Goal: Task Accomplishment & Management: Manage account settings

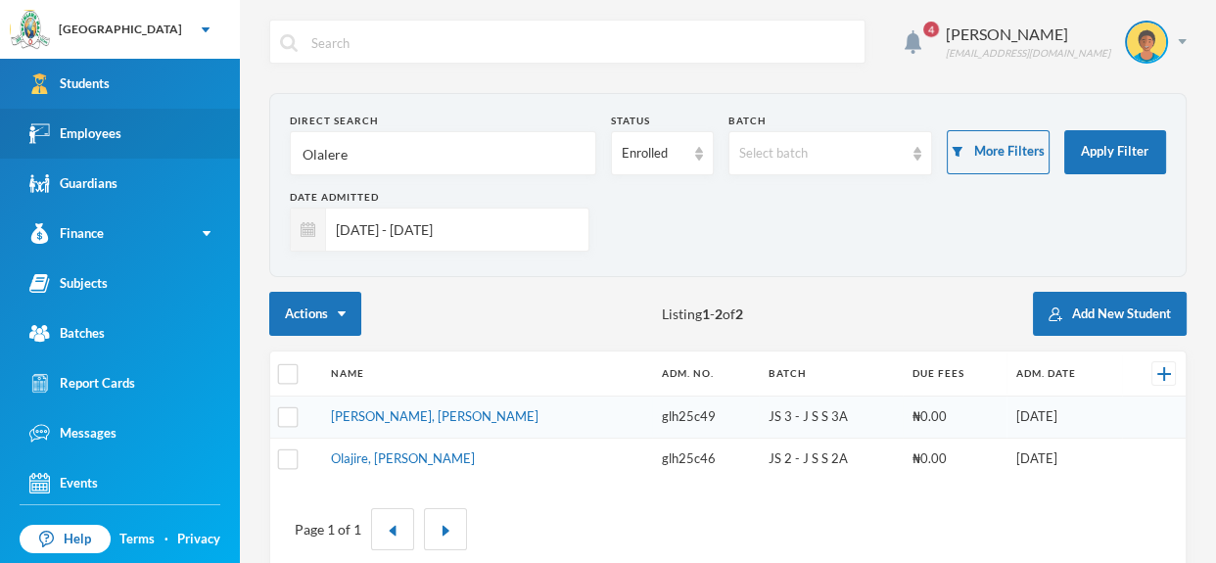
click at [140, 120] on link "Employees" at bounding box center [120, 134] width 240 height 50
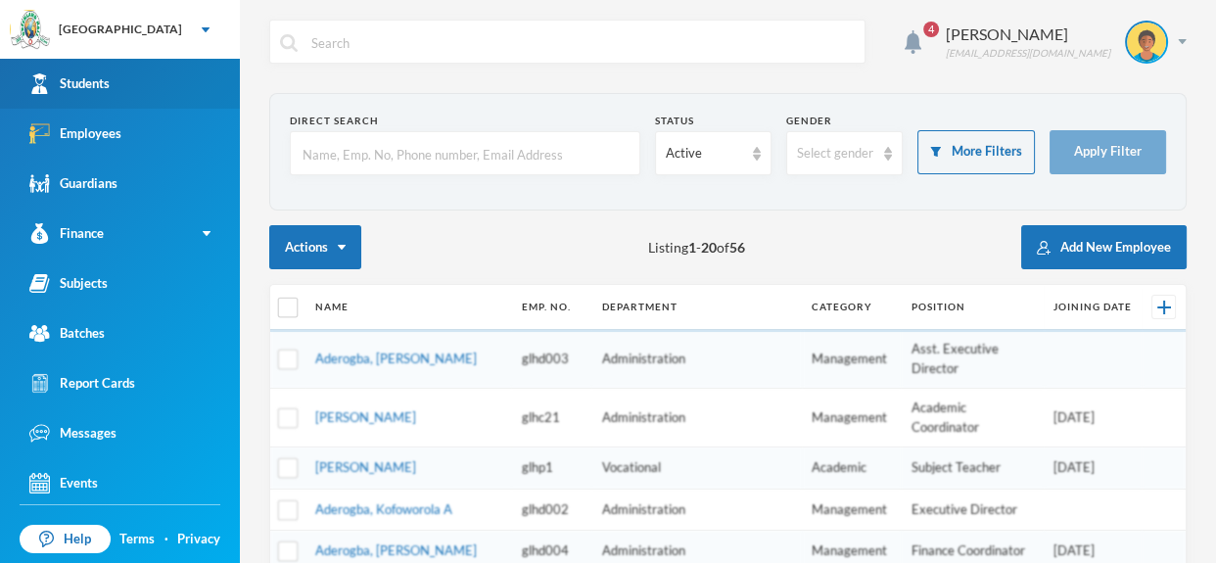
click at [144, 85] on link "Students" at bounding box center [120, 84] width 240 height 50
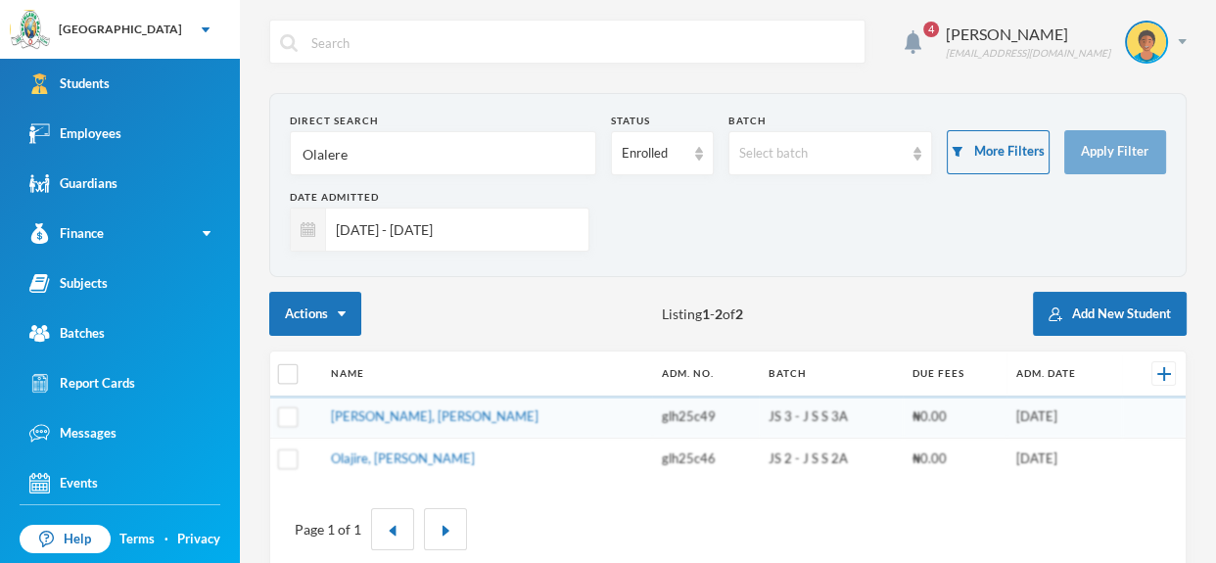
click at [392, 143] on input "Olalere" at bounding box center [443, 154] width 285 height 44
click at [381, 164] on input "Olalere" at bounding box center [443, 154] width 285 height 44
type input "O"
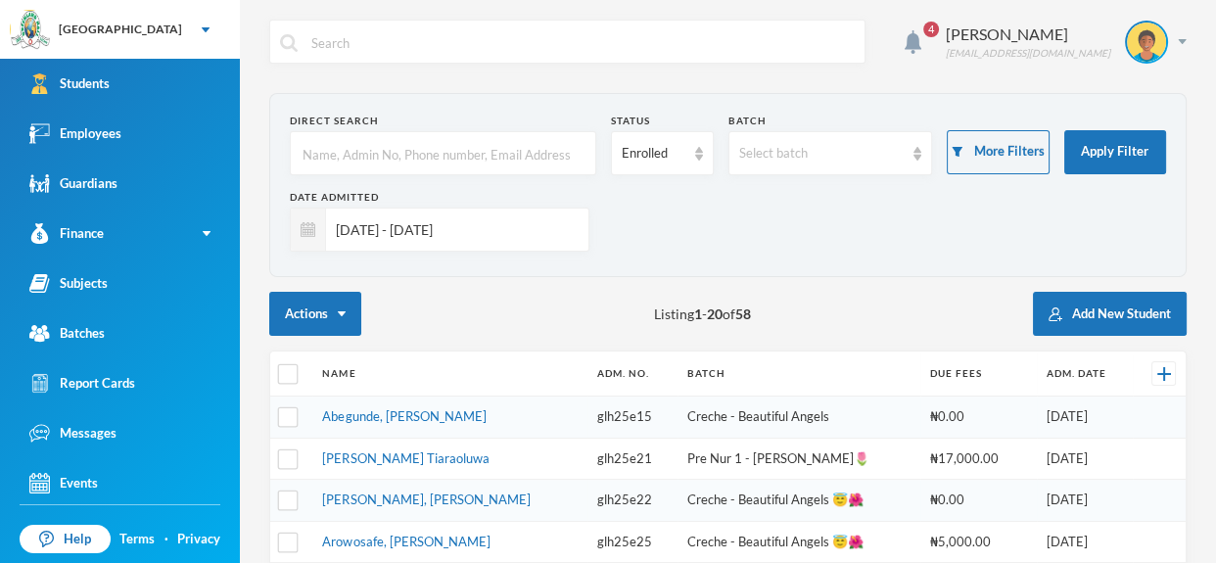
click at [506, 255] on div "Date Admitted [DATE] - [DATE]" at bounding box center [728, 228] width 876 height 76
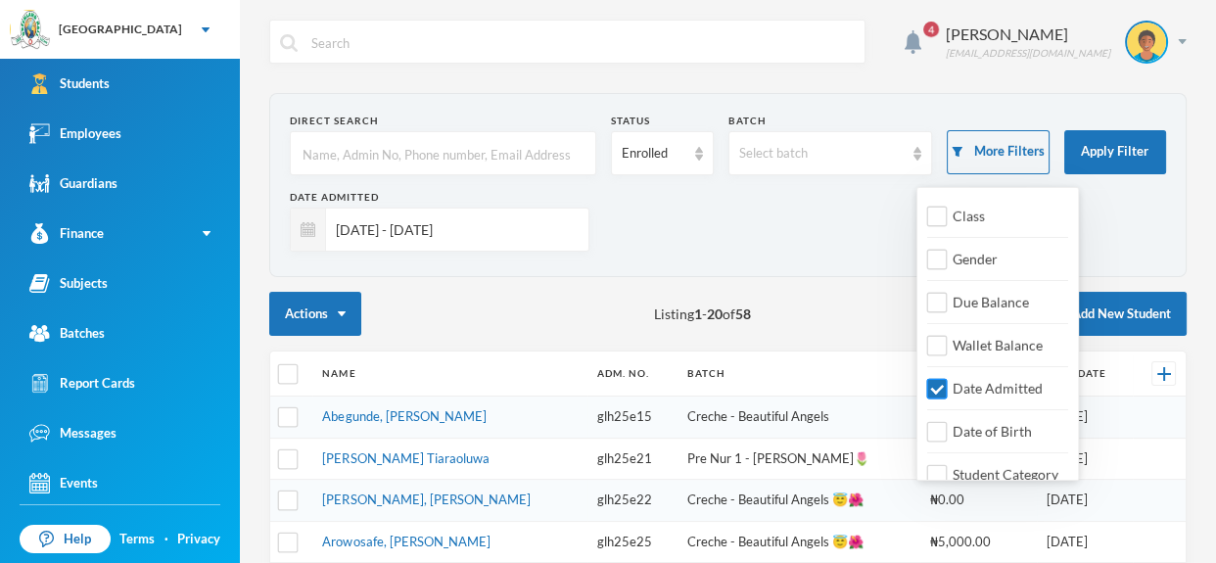
click at [940, 380] on input "Date Admitted" at bounding box center [937, 389] width 21 height 21
checkbox input "false"
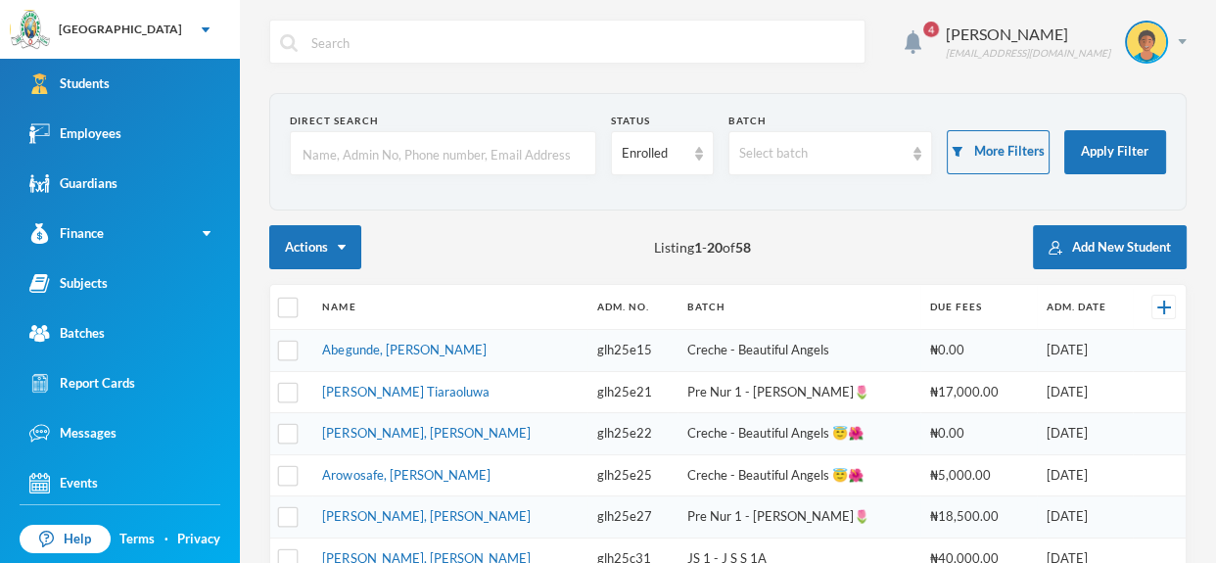
click at [514, 164] on input "text" at bounding box center [443, 154] width 285 height 44
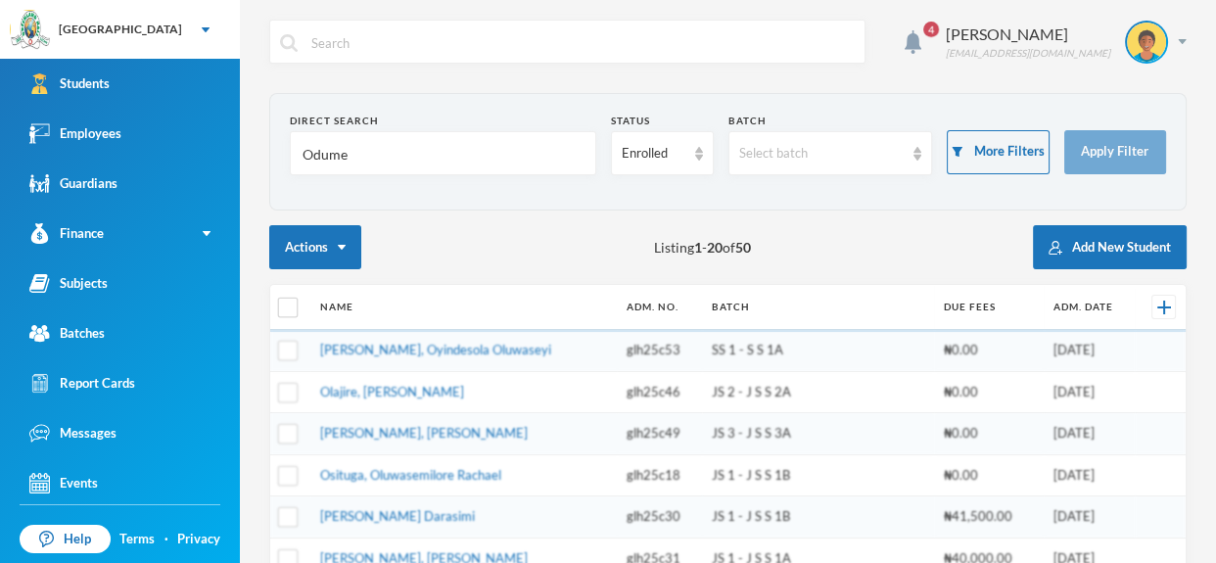
type input "Odumes"
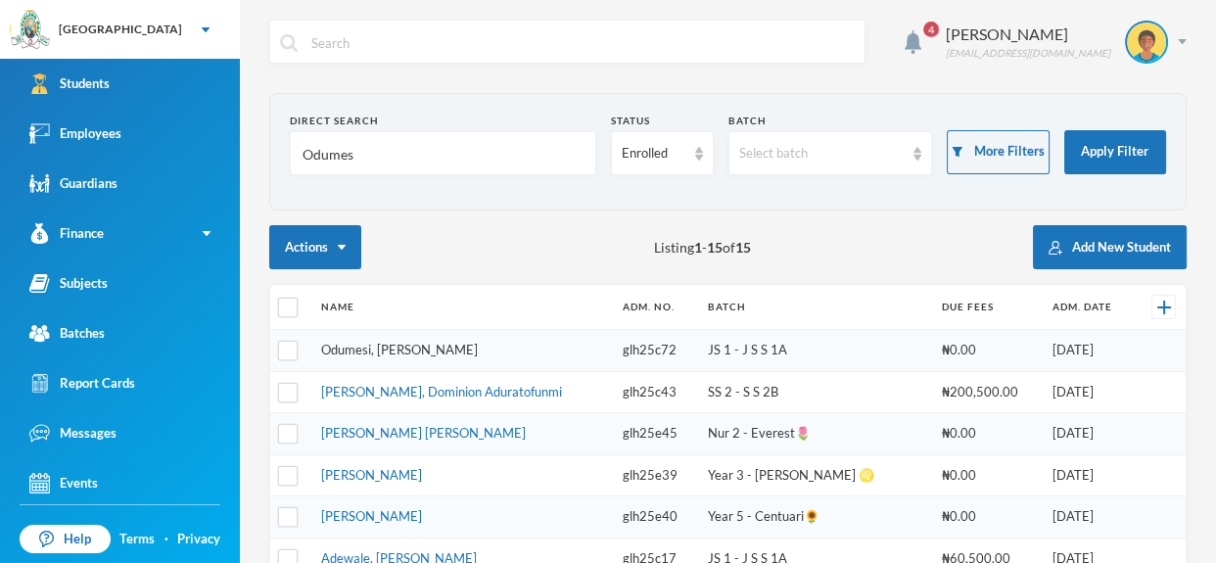
click at [478, 355] on link "Odumesi, [PERSON_NAME]" at bounding box center [399, 350] width 157 height 16
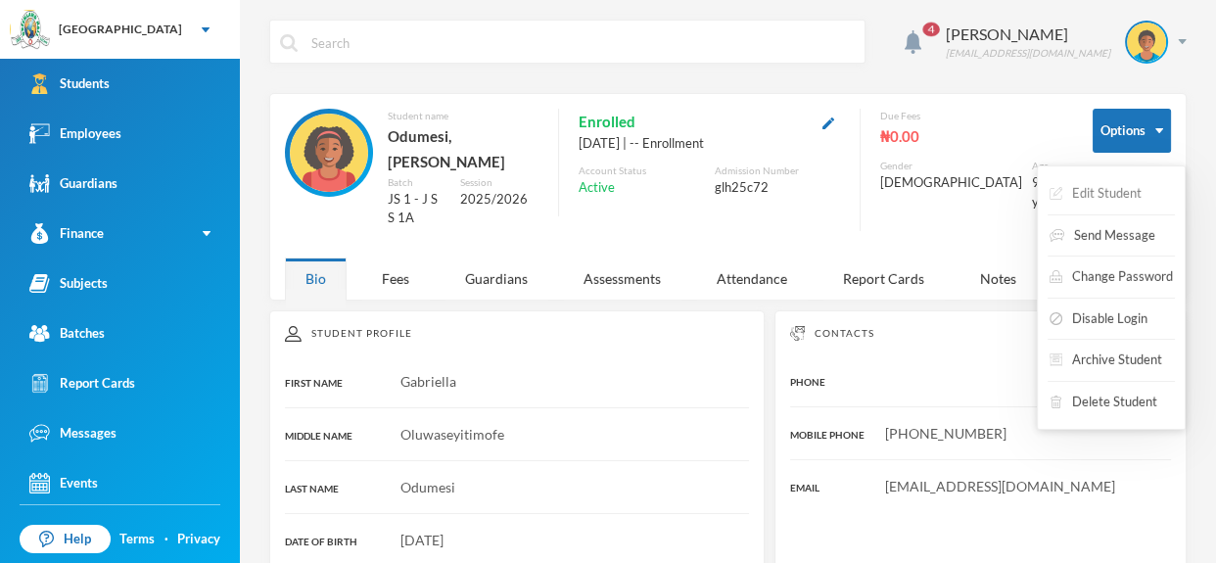
click at [1126, 196] on button "Edit Student" at bounding box center [1096, 193] width 96 height 35
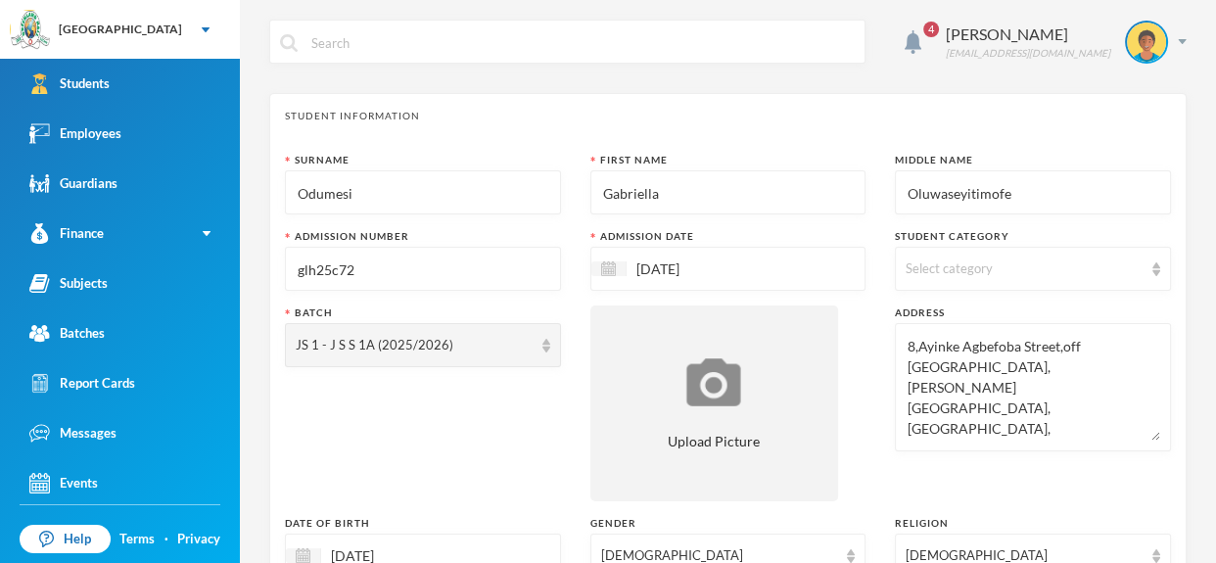
click at [1158, 269] on img at bounding box center [1156, 269] width 8 height 14
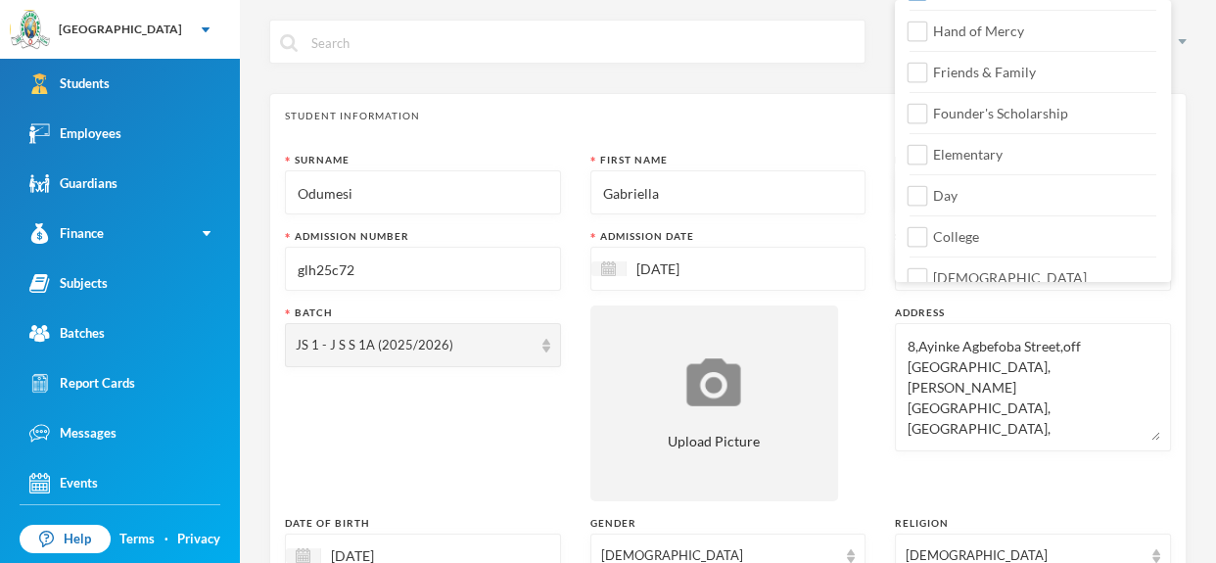
scroll to position [201, 0]
click at [933, 226] on span "College" at bounding box center [956, 234] width 62 height 17
click at [928, 226] on input "College" at bounding box center [918, 235] width 21 height 21
checkbox input "true"
click at [928, 270] on span "[DEMOGRAPHIC_DATA]" at bounding box center [1009, 275] width 169 height 17
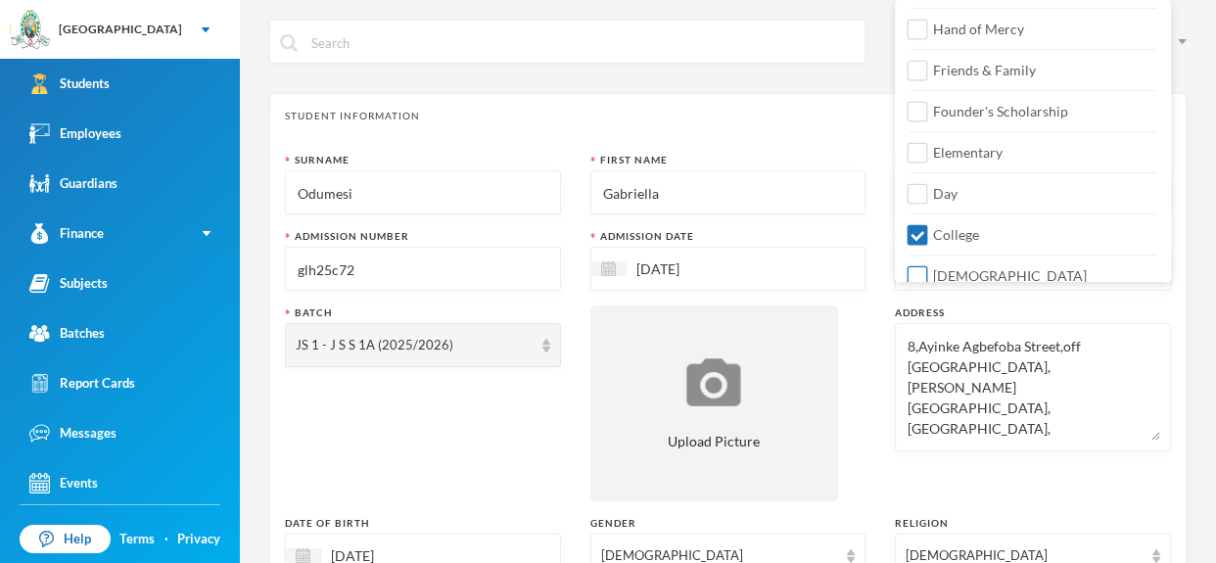
click at [928, 270] on input "[DEMOGRAPHIC_DATA]" at bounding box center [918, 276] width 21 height 21
checkbox input "true"
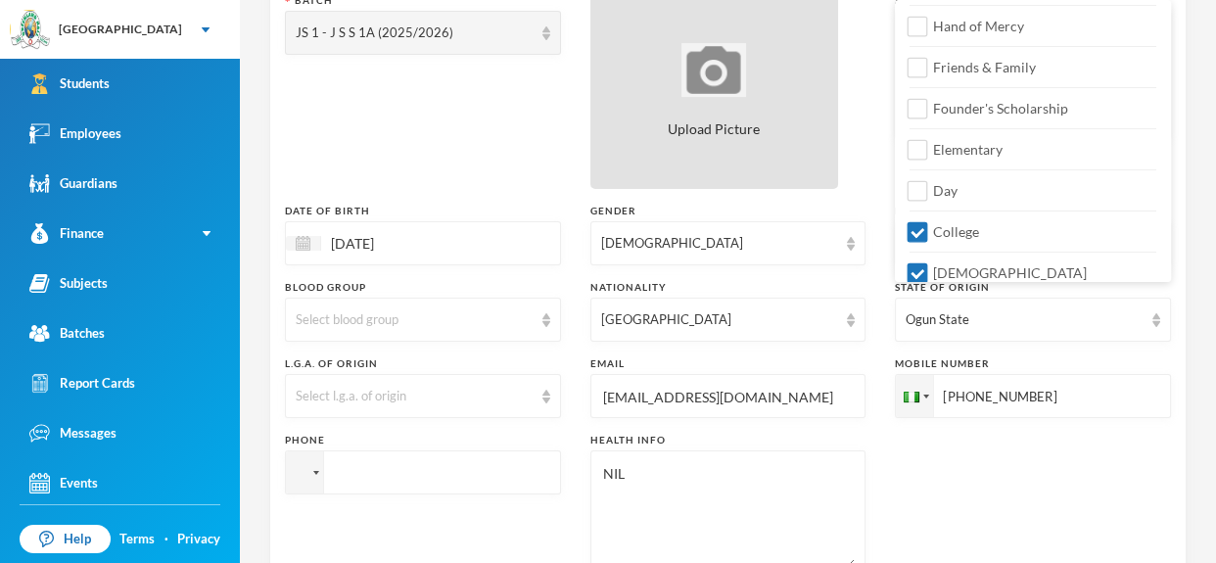
scroll to position [310, 0]
click at [690, 85] on img at bounding box center [713, 72] width 65 height 54
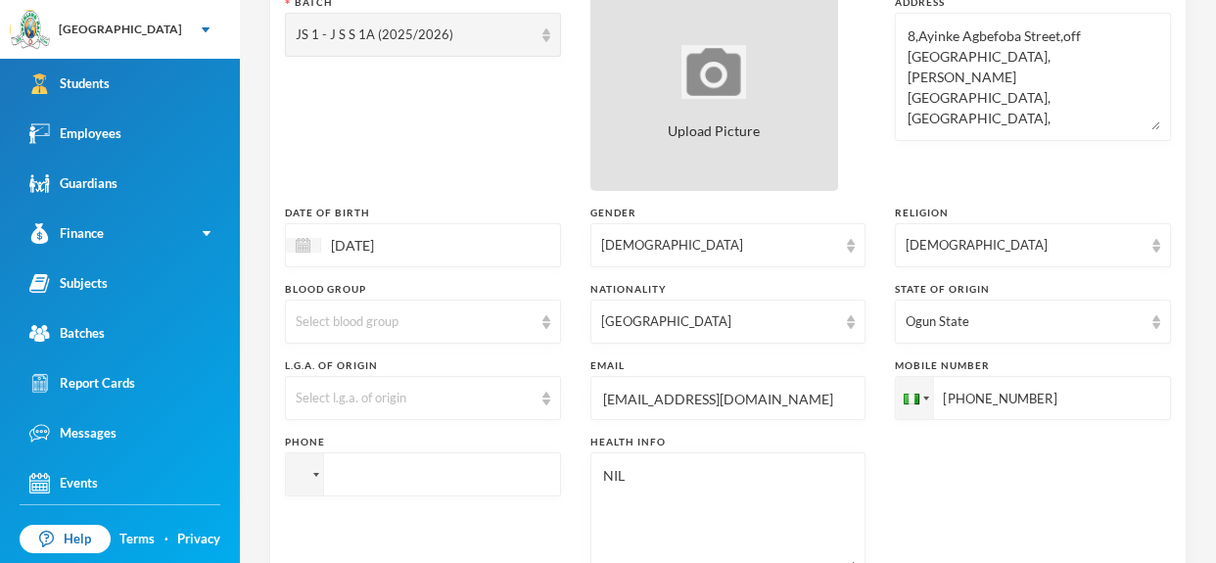
type input "C:\fakepath\1001406685.jpeg"
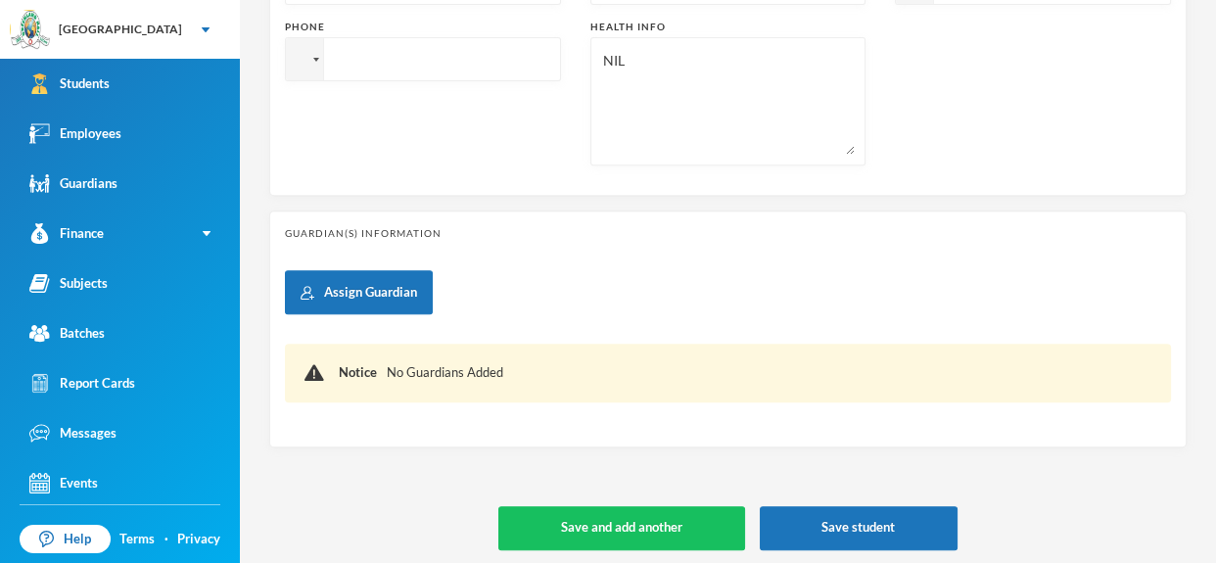
scroll to position [730, 0]
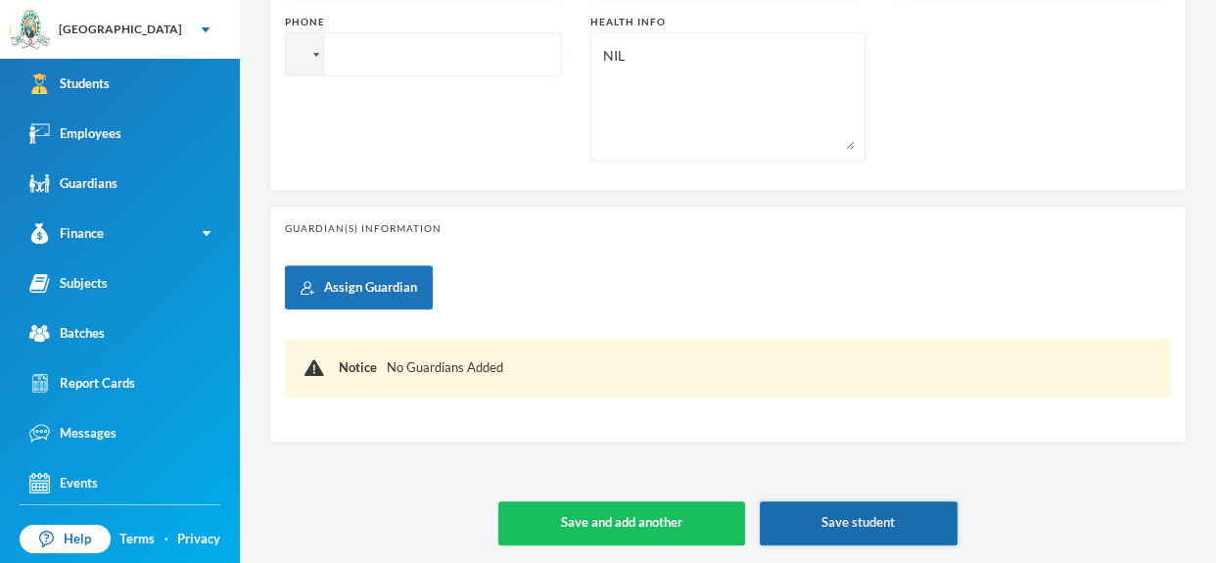
click at [891, 527] on button "Save student" at bounding box center [859, 523] width 198 height 44
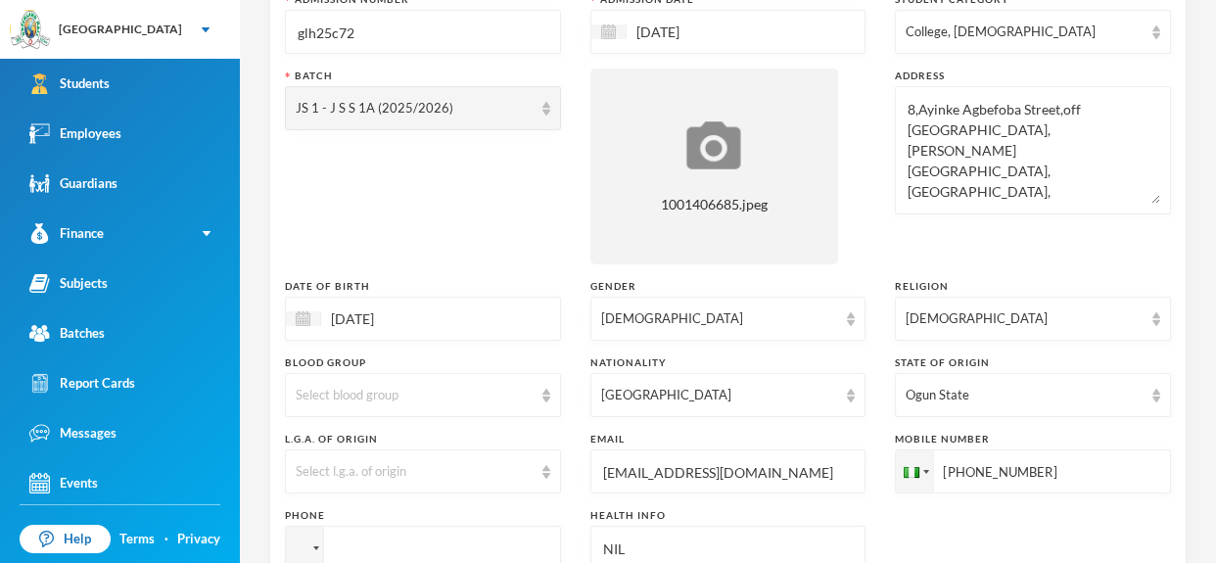
scroll to position [0, 0]
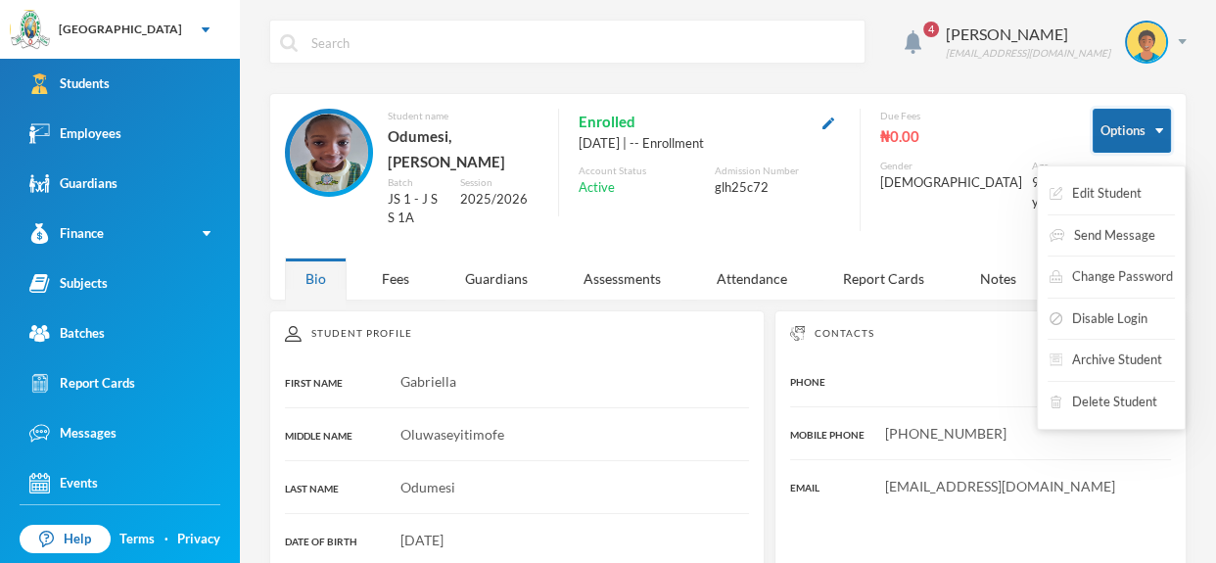
click at [1159, 126] on button "Options" at bounding box center [1132, 131] width 78 height 44
click at [1124, 190] on button "Edit Student" at bounding box center [1096, 193] width 96 height 35
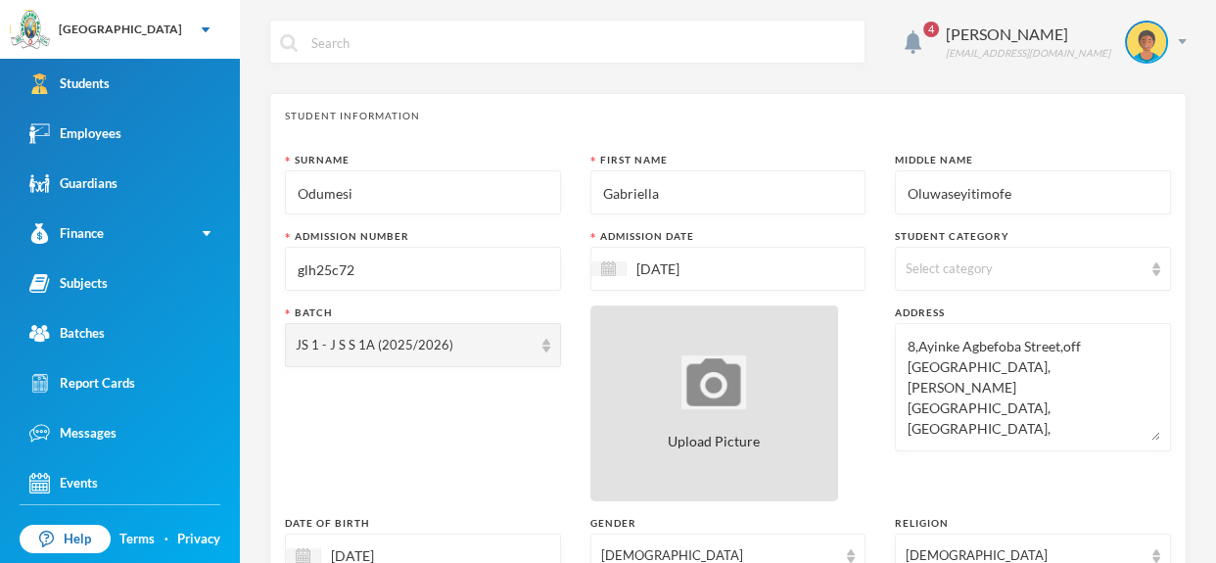
click at [718, 400] on img at bounding box center [713, 382] width 65 height 54
type input "C:\fakepath\1001406687.jpeg"
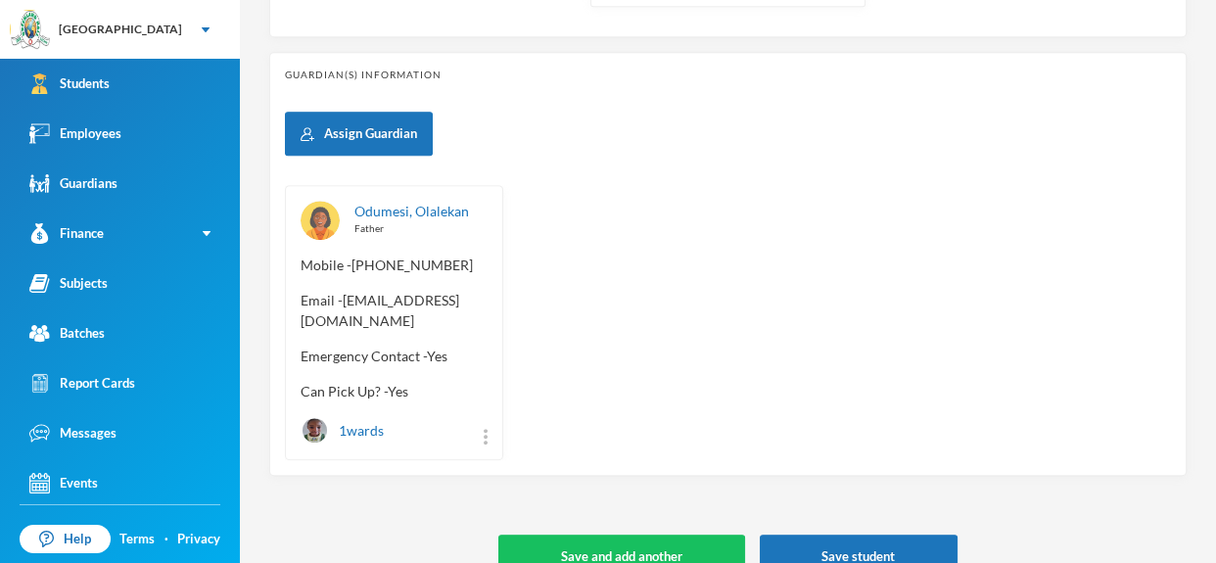
scroll to position [897, 0]
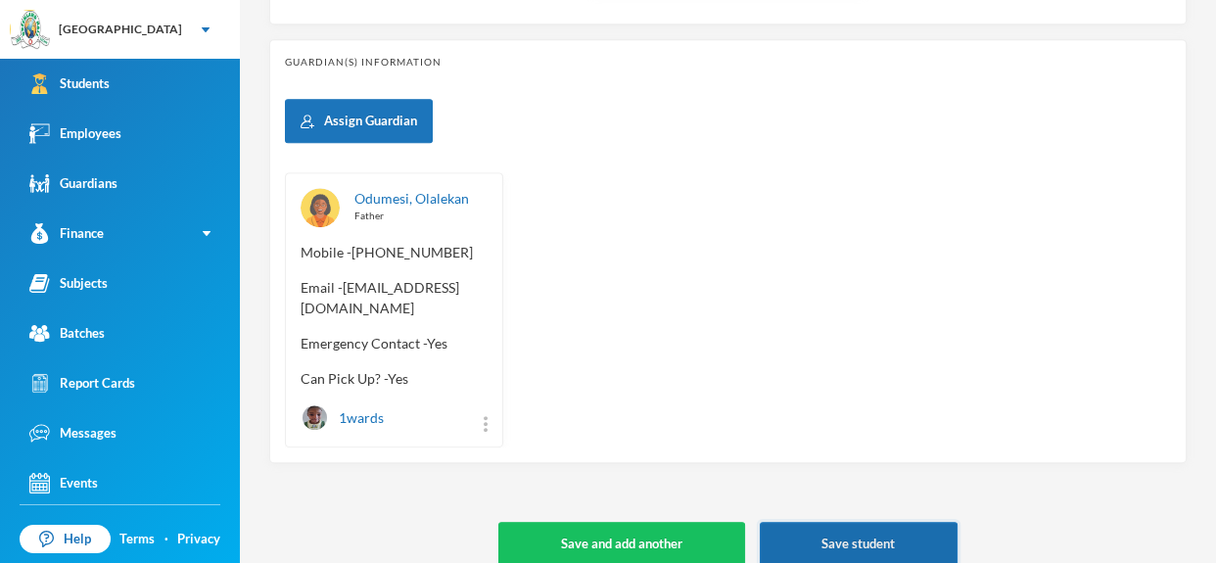
click at [872, 522] on button "Save student" at bounding box center [859, 544] width 198 height 44
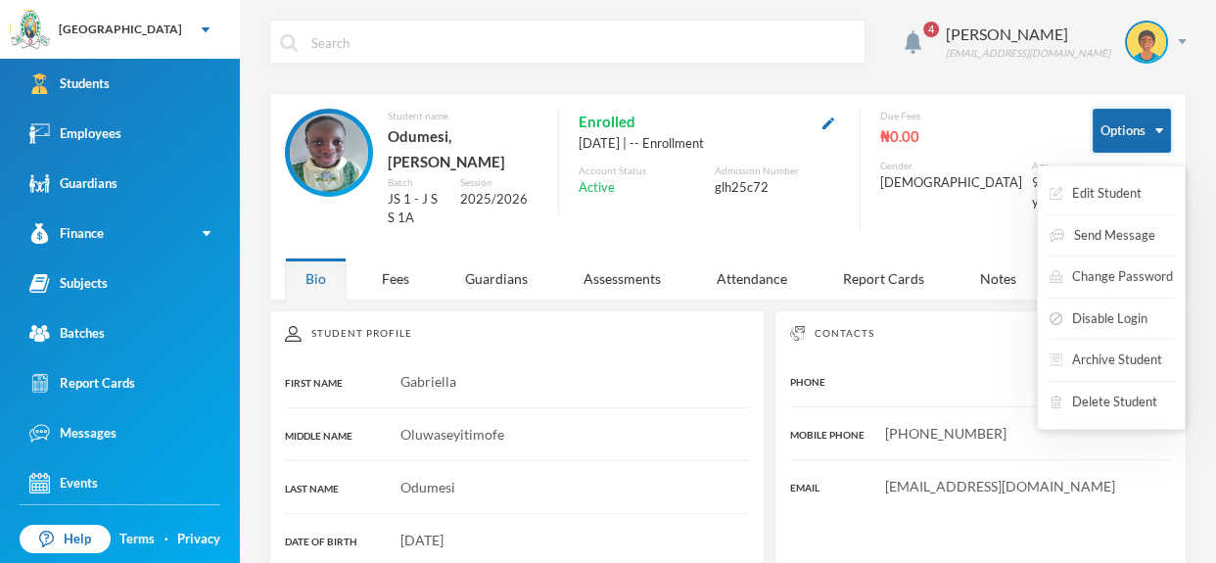
click at [1152, 123] on button "Options" at bounding box center [1132, 131] width 78 height 44
click at [1136, 174] on div "Edit Student Send Message Change Password Disable Login Archive Student Delete …" at bounding box center [1111, 297] width 149 height 264
click at [1129, 188] on button "Edit Student" at bounding box center [1096, 193] width 96 height 35
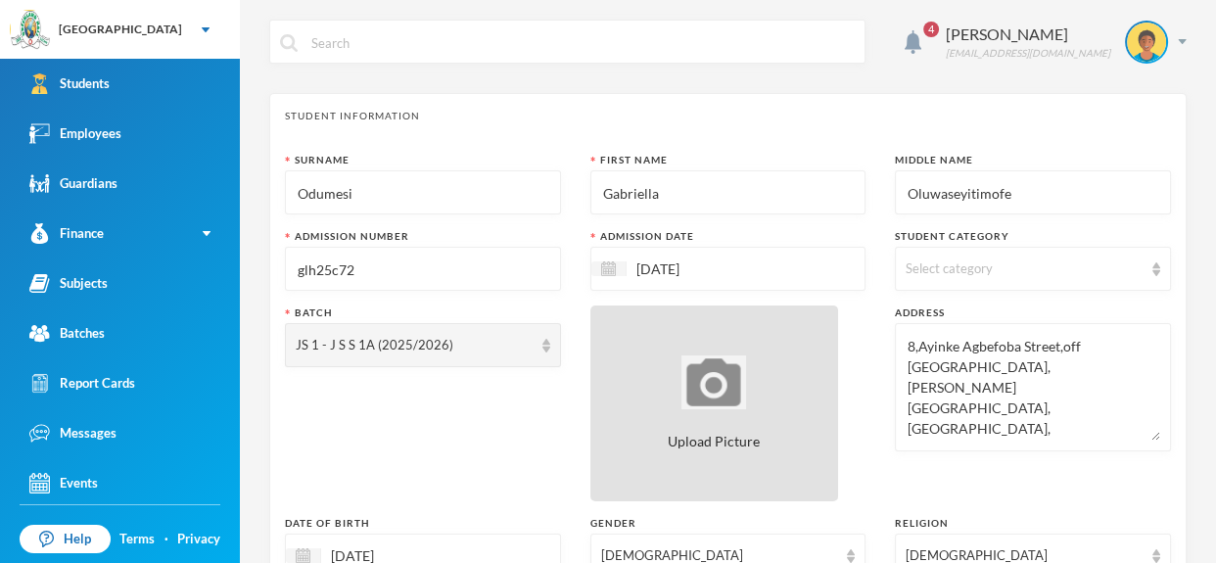
click at [779, 411] on div "Upload Picture" at bounding box center [714, 403] width 249 height 196
type input "C:\fakepath\1001406687.jpeg"
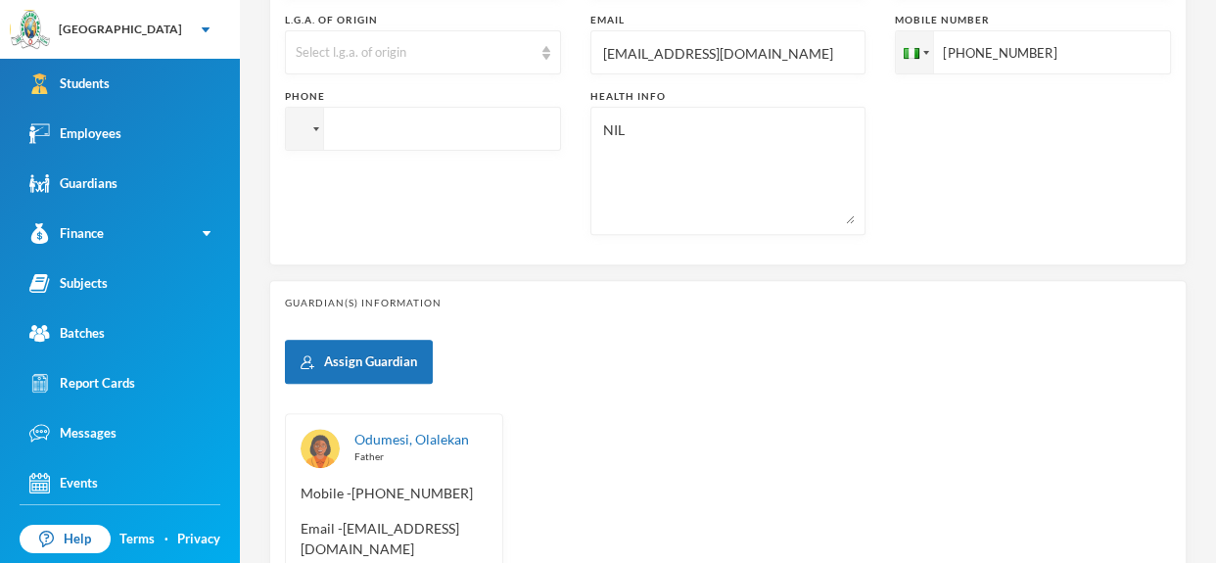
scroll to position [897, 0]
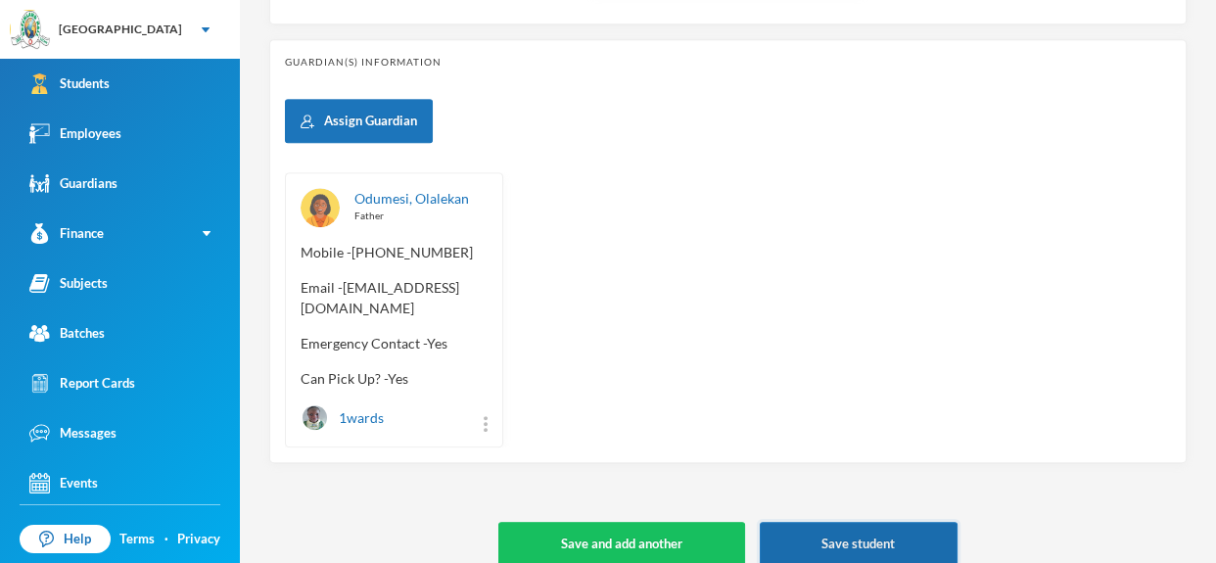
click at [867, 525] on button "Save student" at bounding box center [859, 544] width 198 height 44
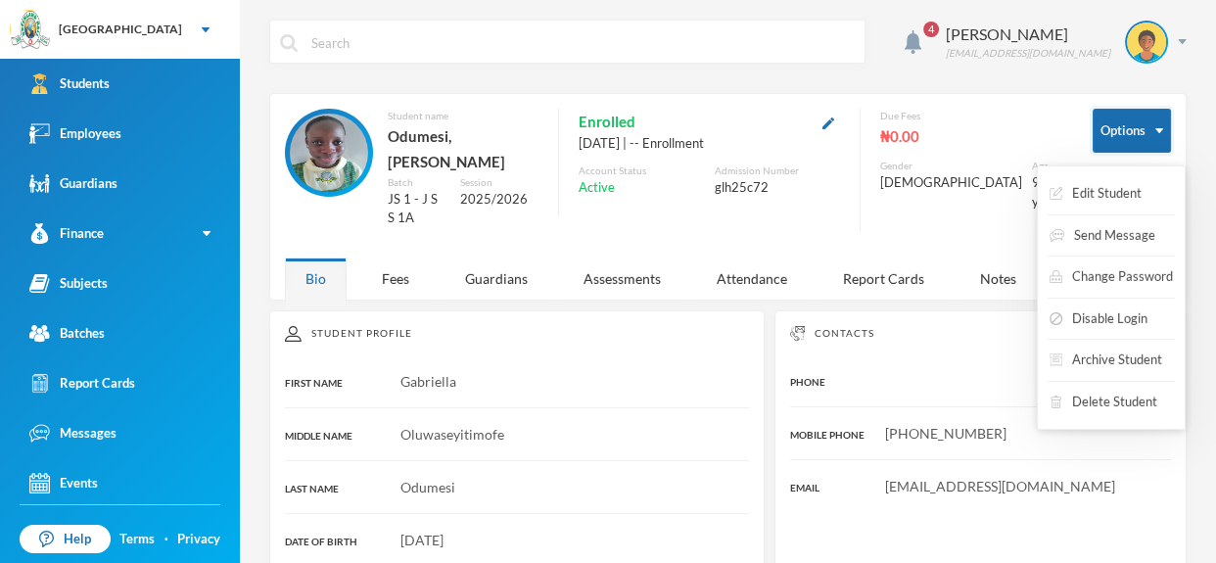
click at [1160, 131] on img "button" at bounding box center [1159, 130] width 8 height 5
click at [1135, 178] on button "Edit Student" at bounding box center [1096, 193] width 96 height 35
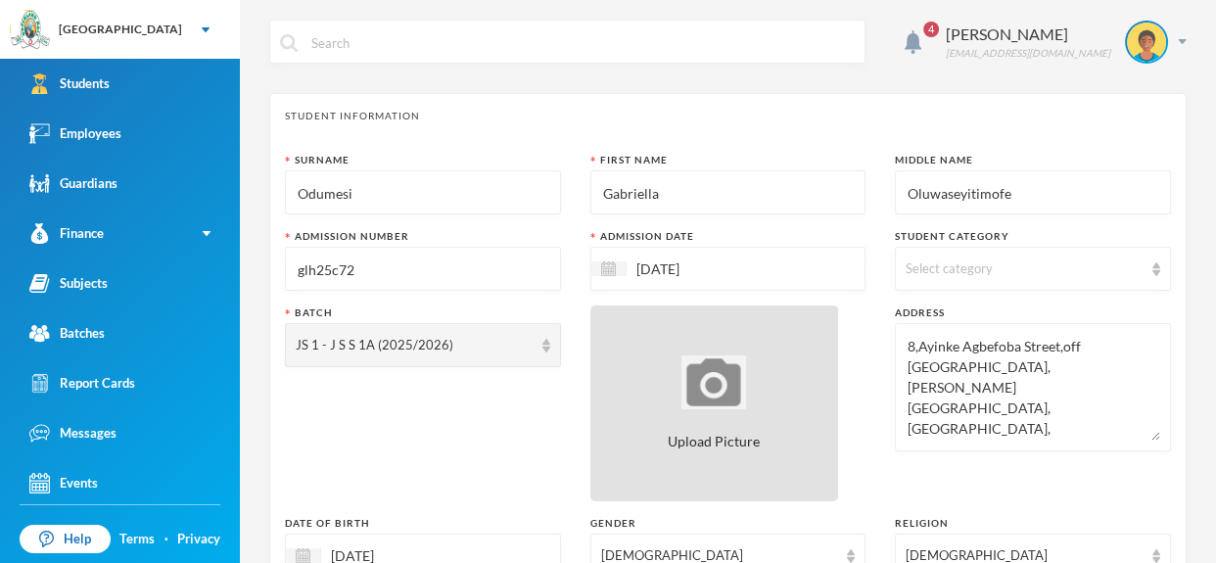
click at [792, 356] on div "Upload Picture" at bounding box center [714, 403] width 249 height 196
type input "C:\fakepath\1001406685.jpeg"
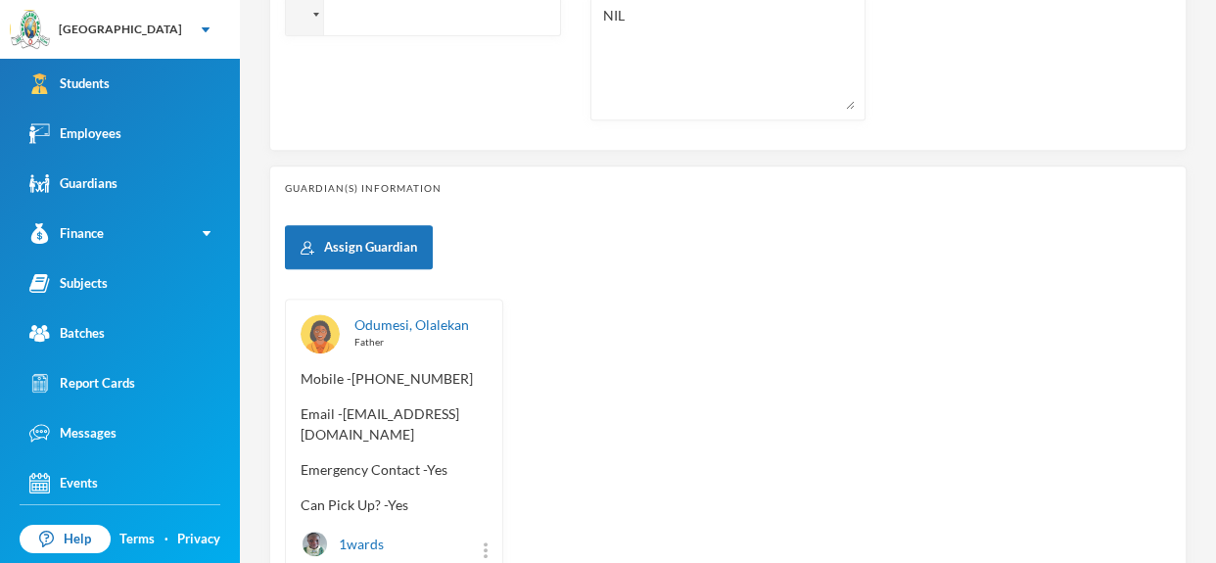
scroll to position [897, 0]
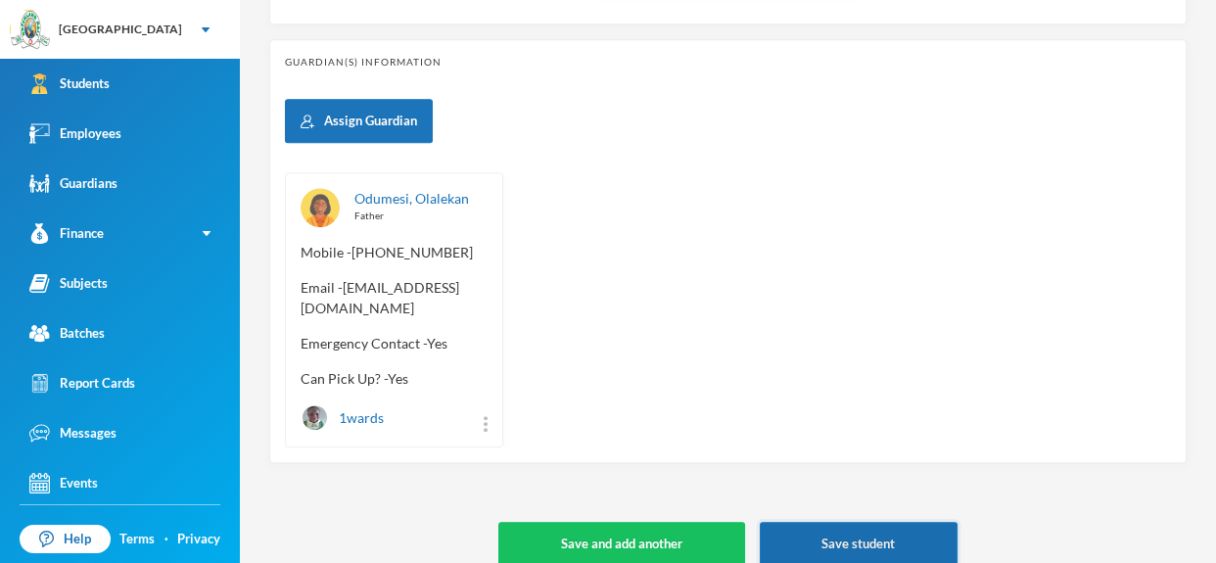
click at [906, 522] on button "Save student" at bounding box center [859, 544] width 198 height 44
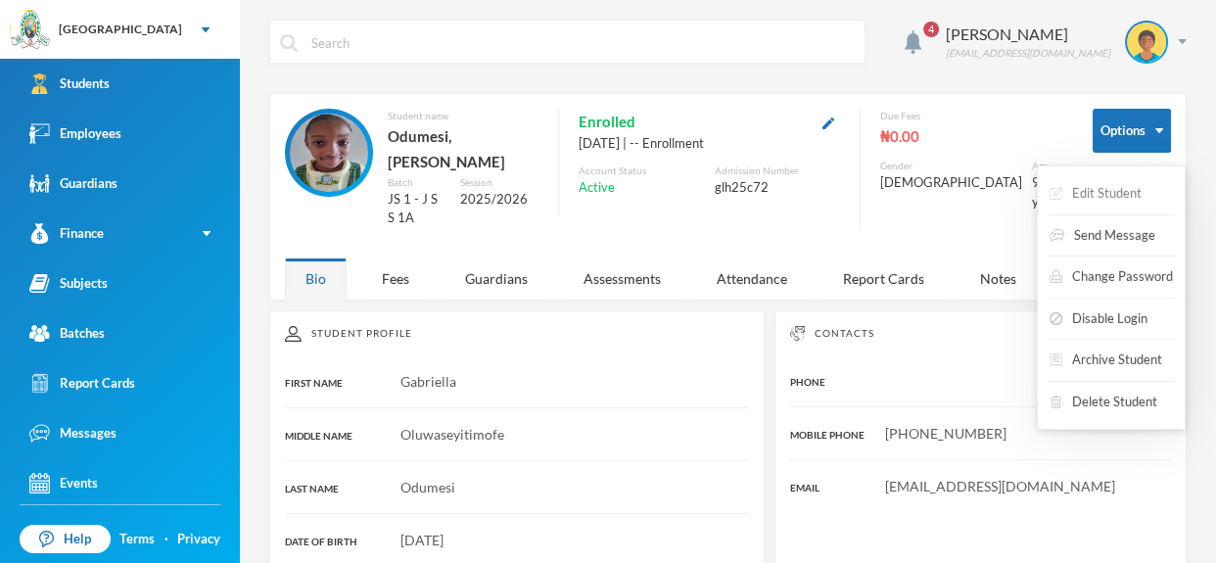
click at [1128, 198] on button "Edit Student" at bounding box center [1096, 193] width 96 height 35
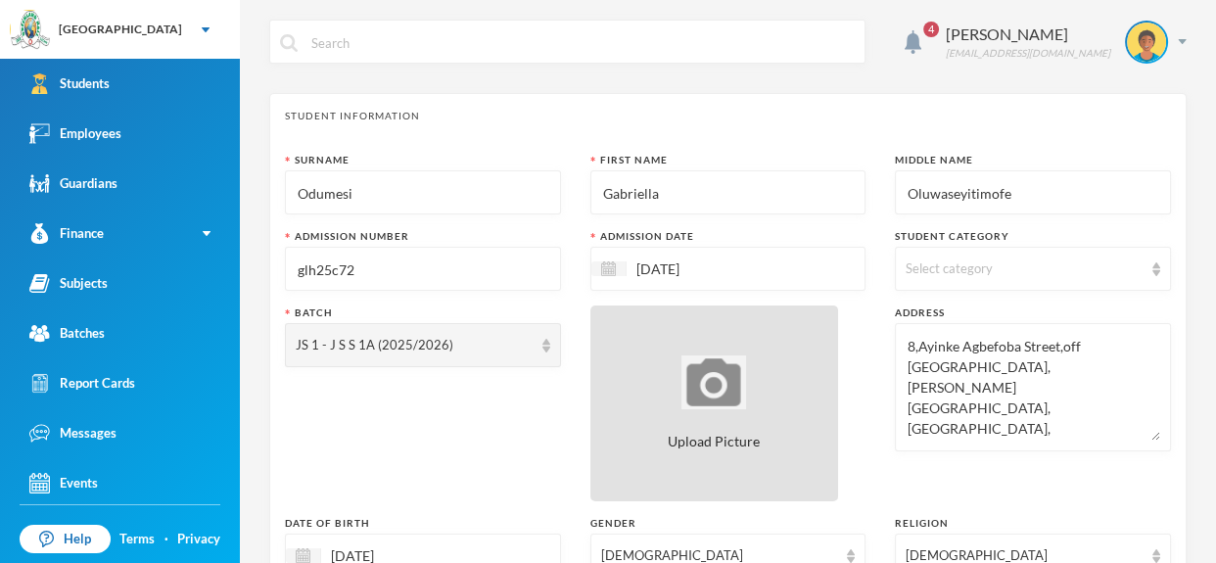
click at [702, 323] on div "Upload Picture" at bounding box center [714, 403] width 249 height 196
click at [659, 346] on div "Upload Picture" at bounding box center [714, 403] width 249 height 196
type input "C:\fakepath\1001406664.jpeg"
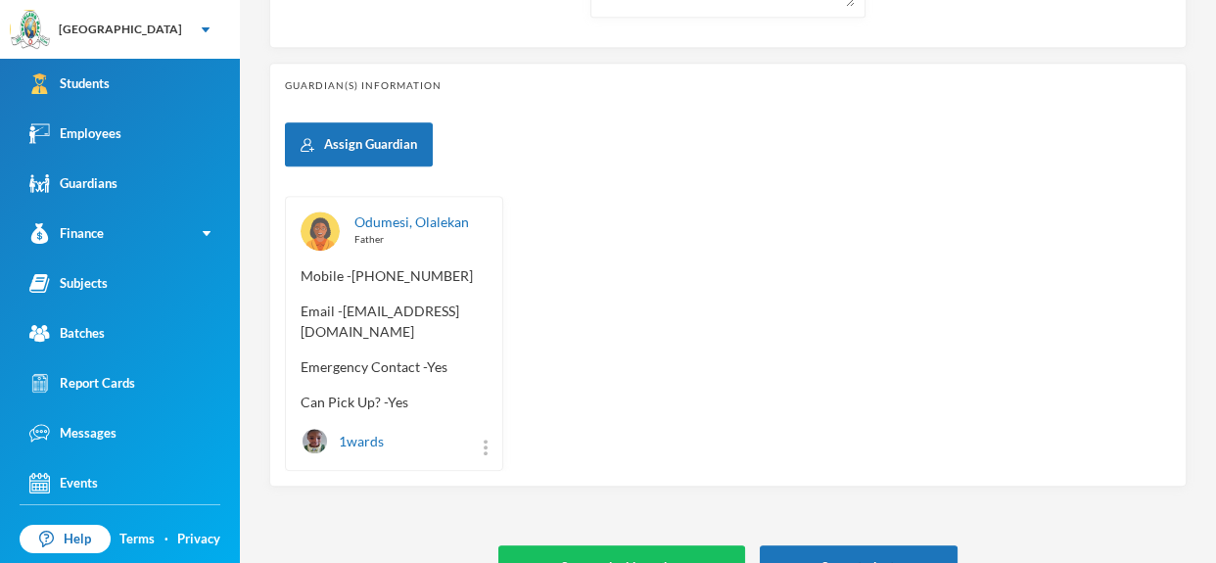
scroll to position [897, 0]
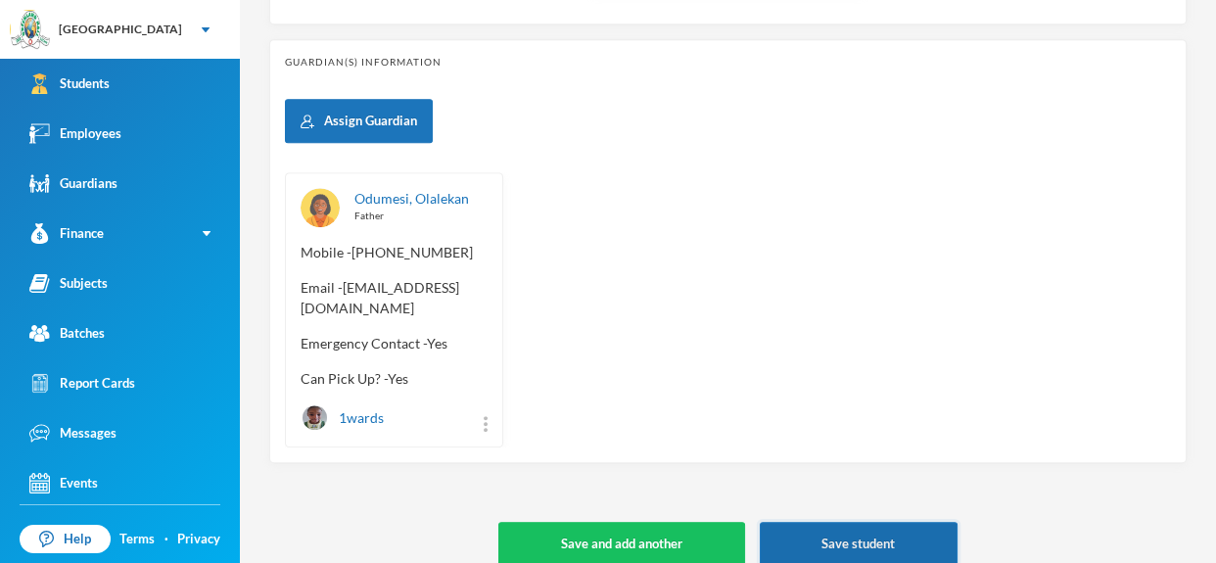
click at [914, 522] on button "Save student" at bounding box center [859, 544] width 198 height 44
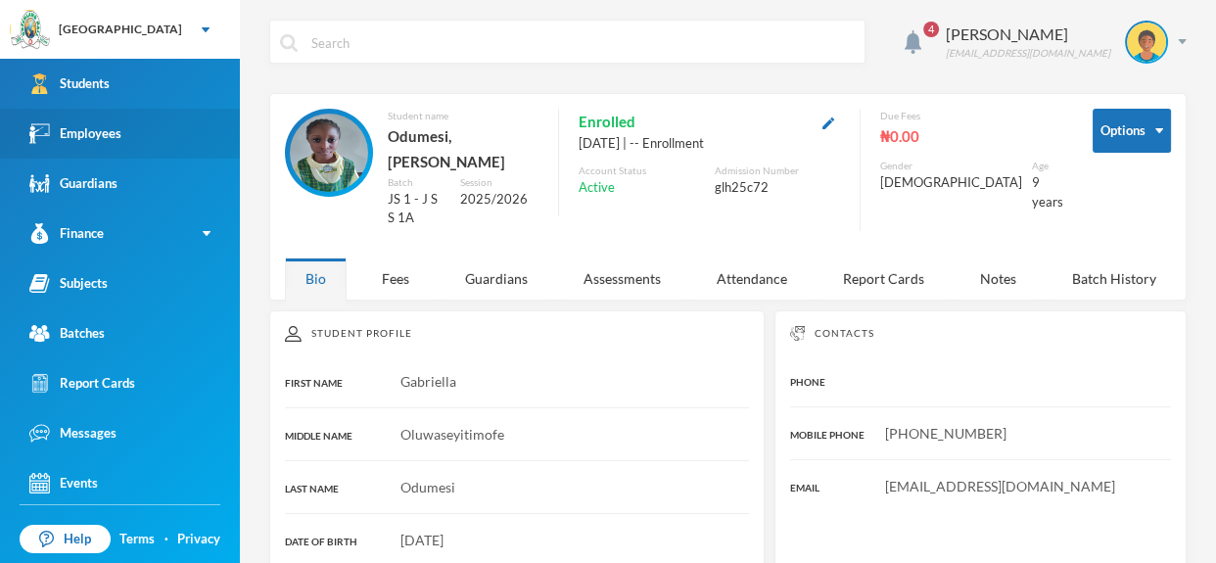
click at [155, 125] on link "Employees" at bounding box center [120, 134] width 240 height 50
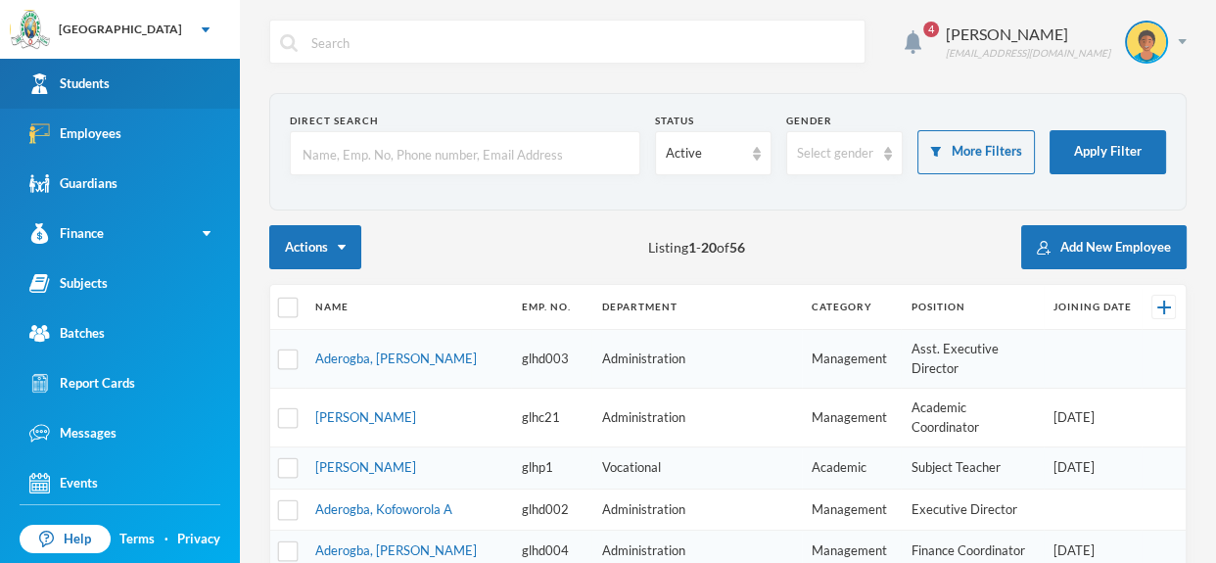
click at [165, 78] on link "Students" at bounding box center [120, 84] width 240 height 50
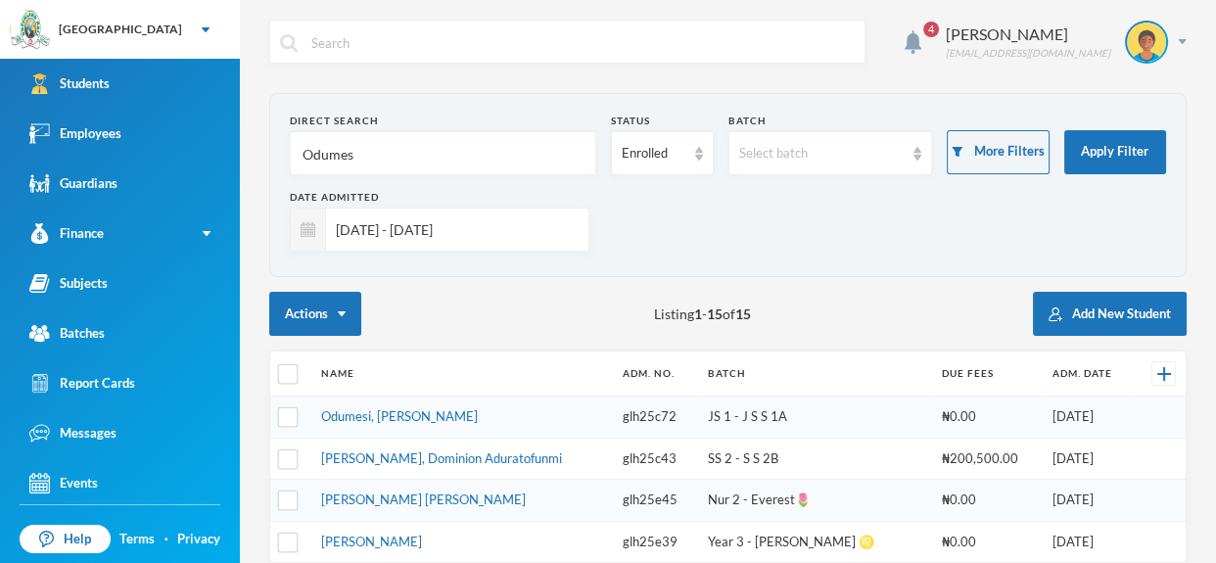
click at [424, 140] on input "Odumes" at bounding box center [443, 154] width 285 height 44
type input "O"
type input "Abidoye"
click at [495, 232] on input "[DATE] - [DATE]" at bounding box center [452, 230] width 253 height 44
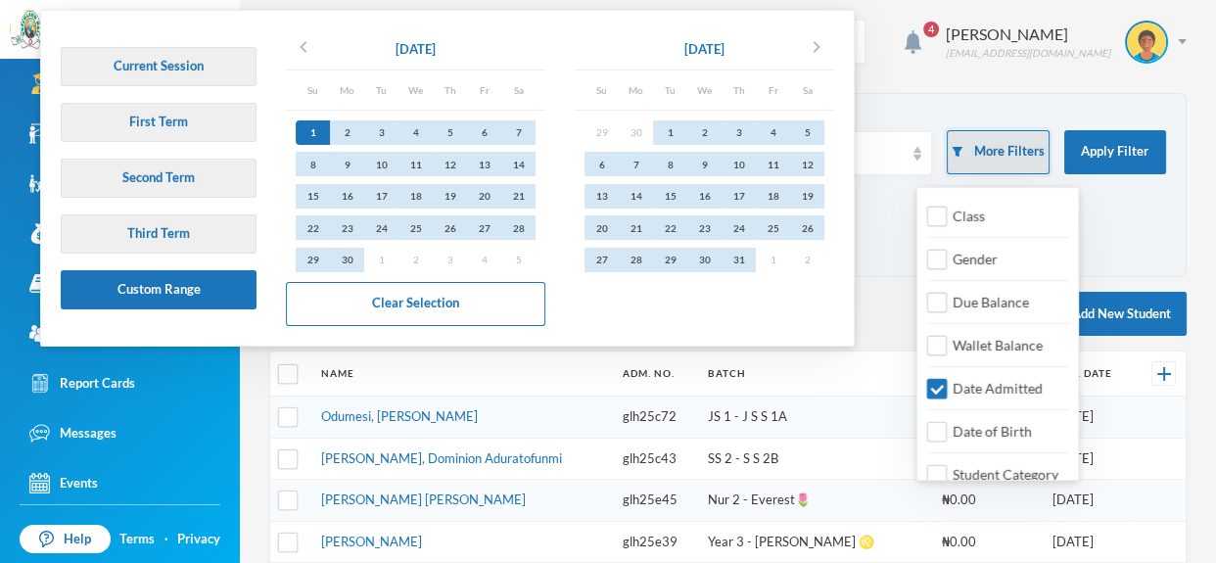
click at [986, 161] on button "More Filters" at bounding box center [998, 152] width 102 height 44
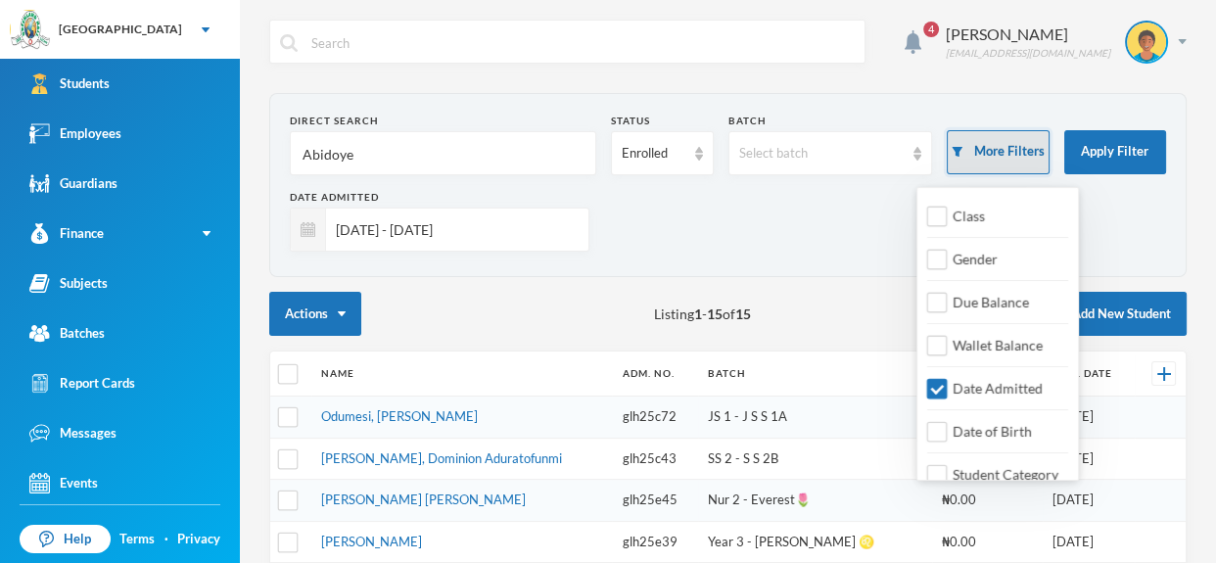
click at [996, 138] on button "More Filters" at bounding box center [998, 152] width 102 height 44
click at [940, 384] on input "Date Admitted" at bounding box center [937, 389] width 21 height 21
checkbox input "false"
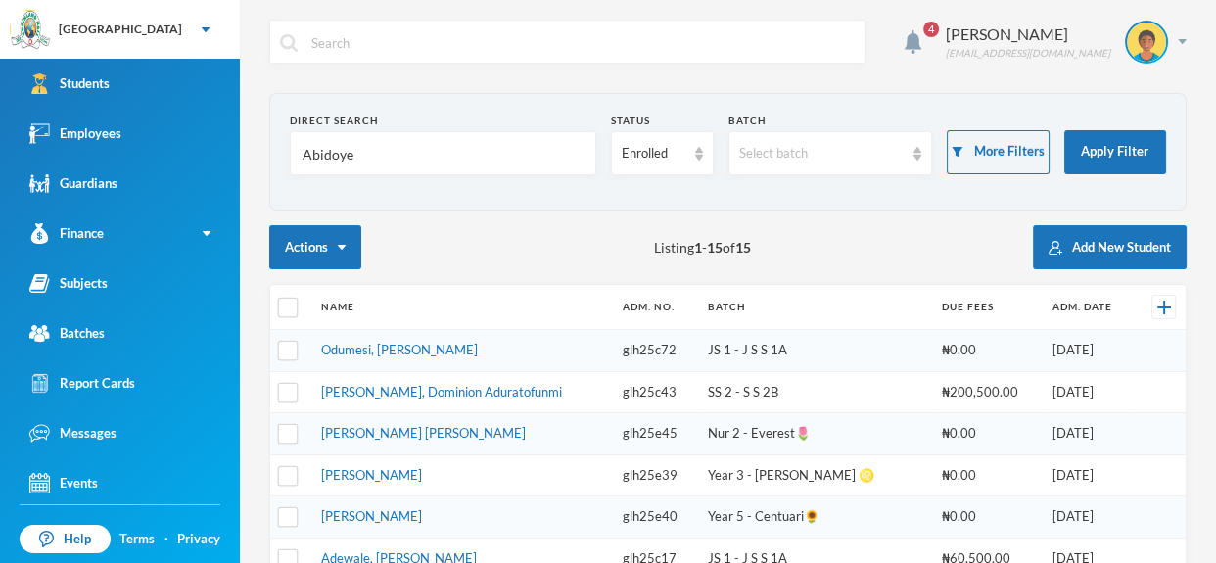
click at [497, 166] on input "Abidoye" at bounding box center [443, 154] width 285 height 44
type input "A"
